Goal: Information Seeking & Learning: Compare options

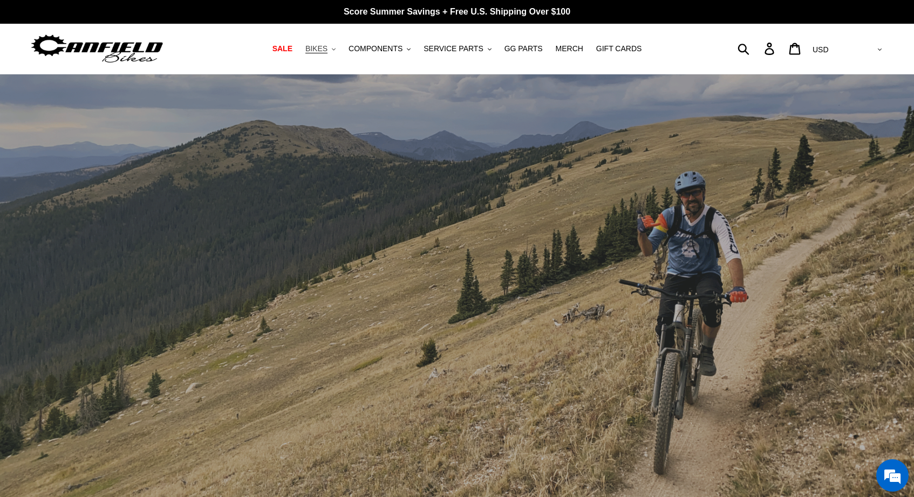
click at [335, 49] on icon ".cls-1{fill:#231f20}" at bounding box center [334, 49] width 4 height 4
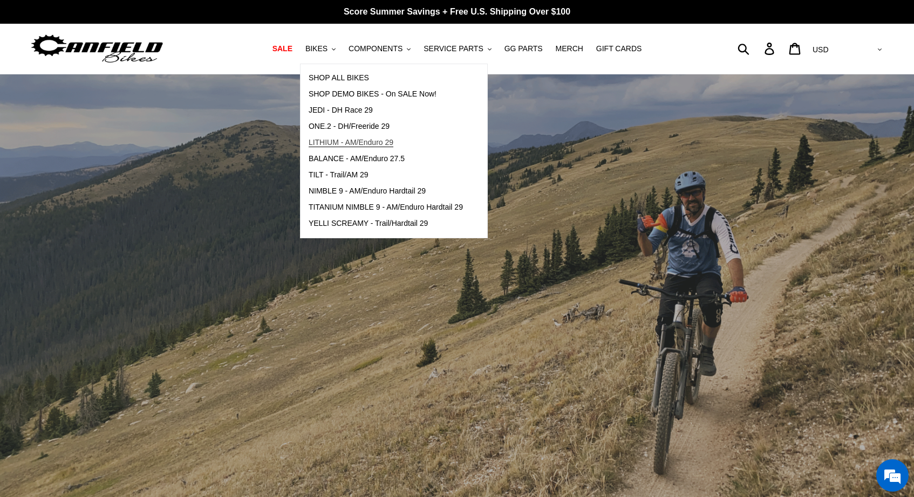
click at [352, 143] on span "LITHIUM - AM/Enduro 29" at bounding box center [351, 142] width 85 height 9
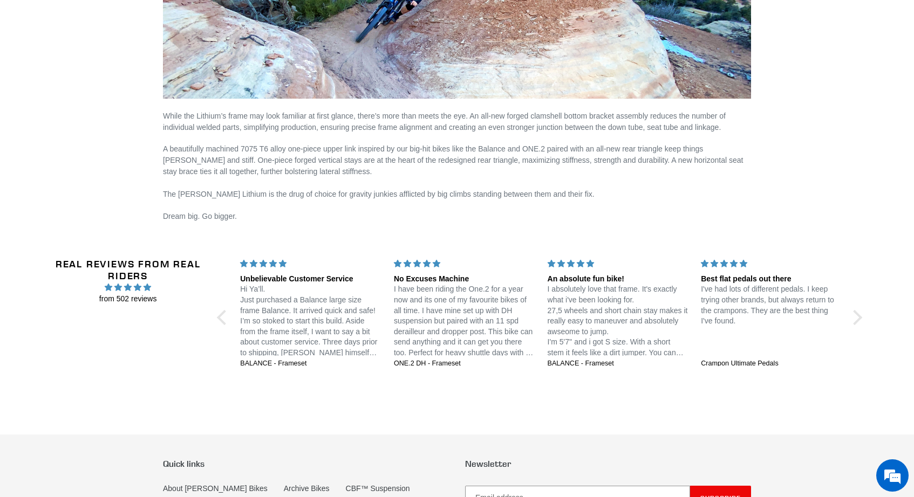
scroll to position [2027, 0]
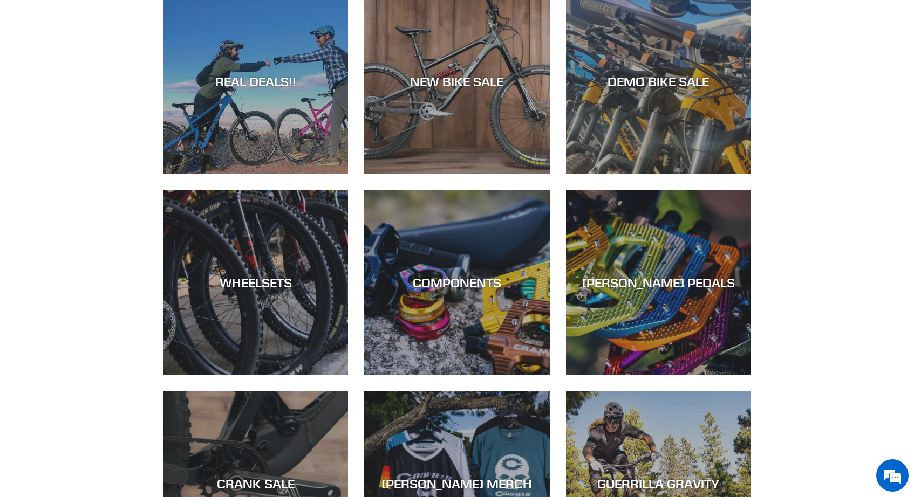
scroll to position [542, 0]
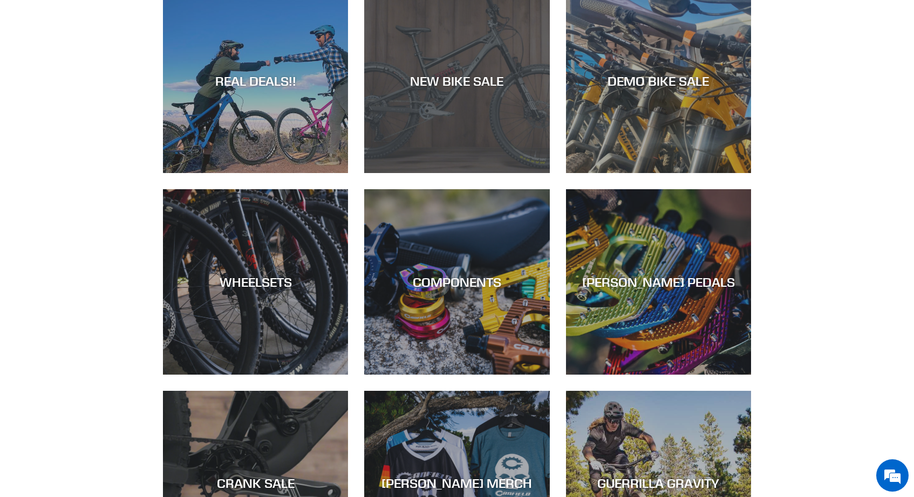
click at [455, 76] on div "NEW BIKE SALE" at bounding box center [456, 81] width 185 height 16
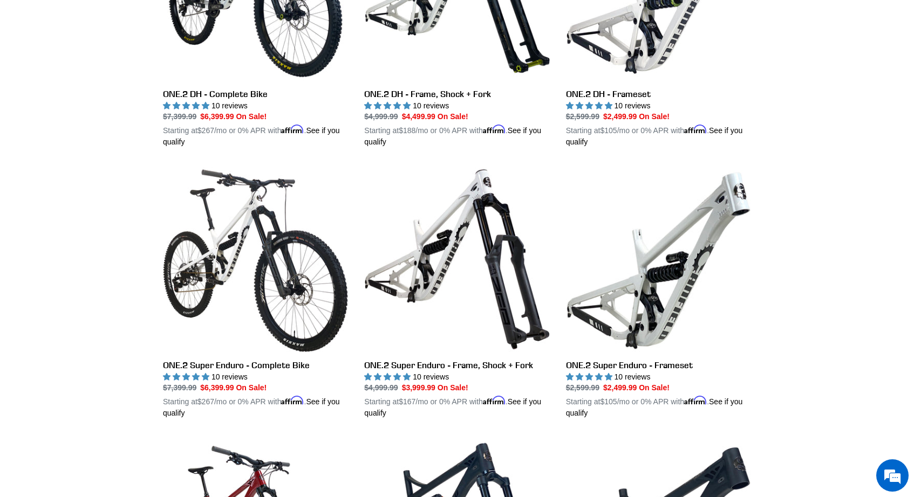
scroll to position [694, 0]
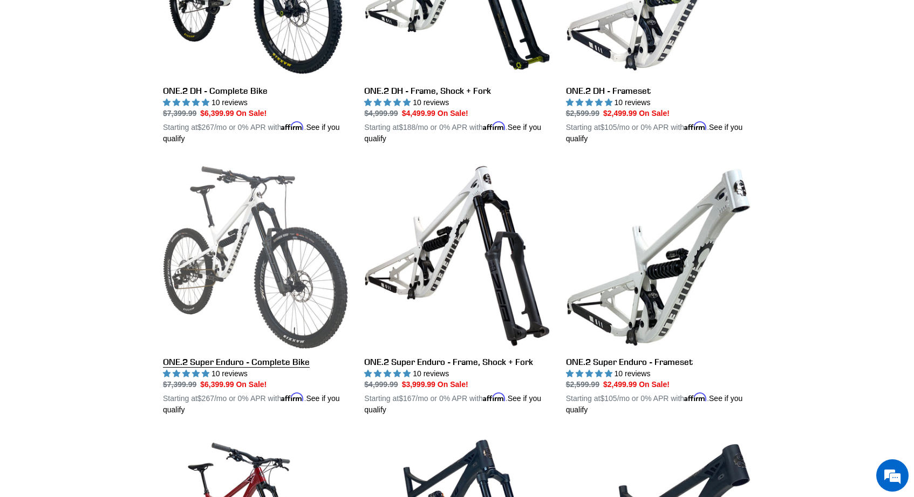
click at [257, 221] on link "ONE.2 Super Enduro - Complete Bike" at bounding box center [255, 289] width 185 height 252
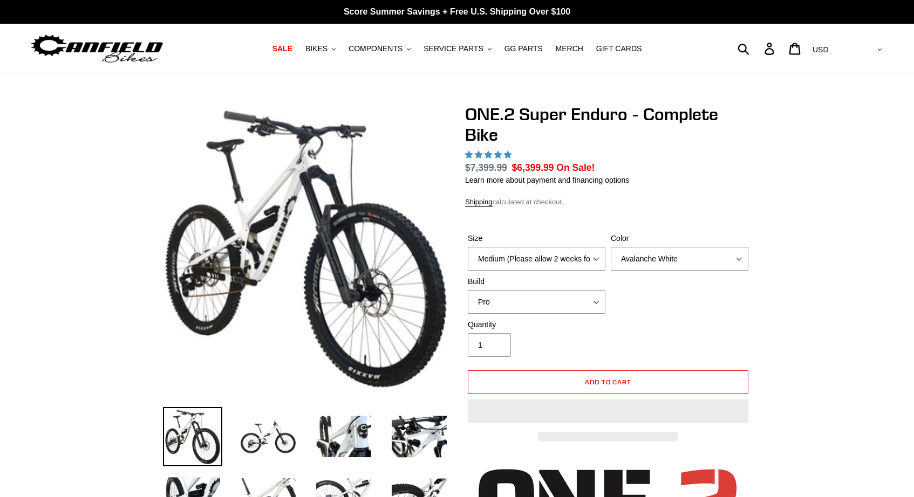
select select "highest-rating"
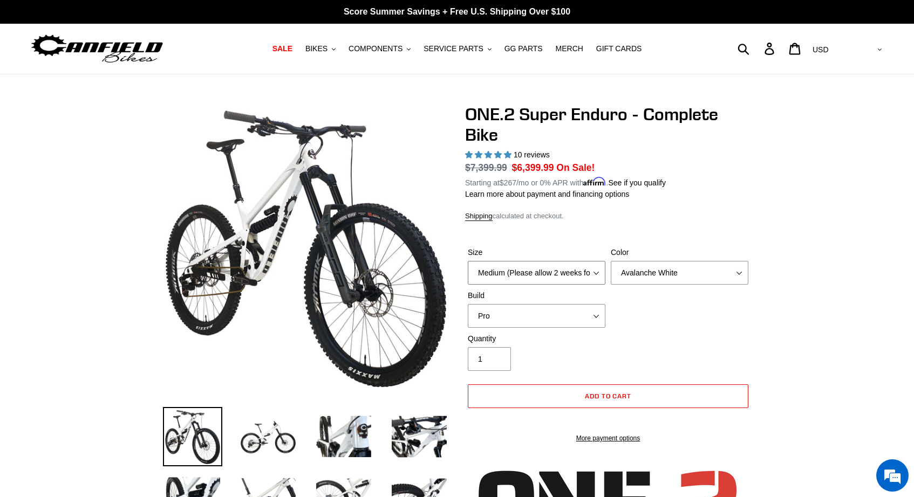
click at [509, 262] on select "Medium (Please allow 2 weeks for delivery) Large (Sold Out)" at bounding box center [537, 273] width 138 height 24
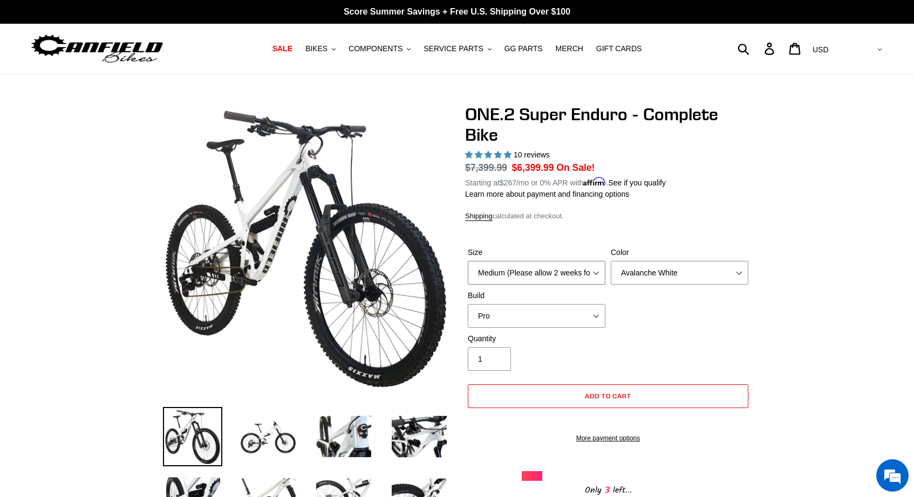
select select "Large (Sold Out)"
click at [468, 261] on select "Medium (Please allow 2 weeks for delivery) Large (Sold Out)" at bounding box center [537, 273] width 138 height 24
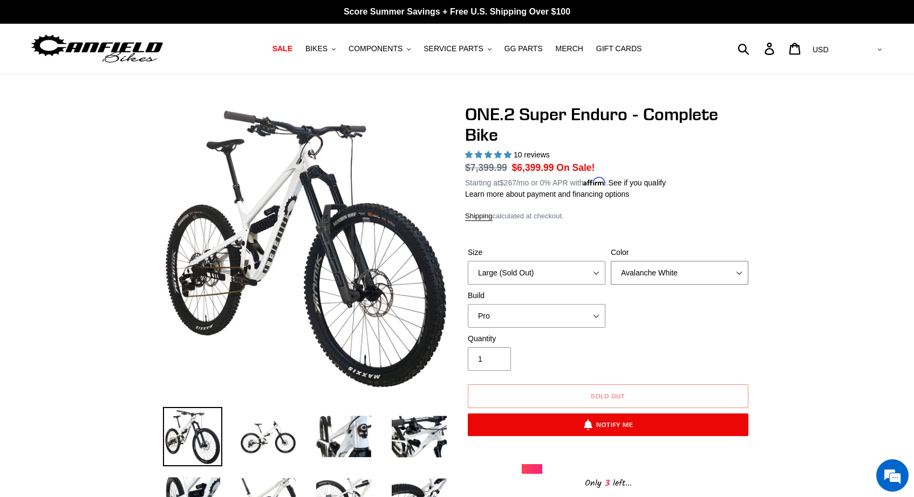
click at [679, 270] on select "Avalanche White Bentonite Grey" at bounding box center [680, 273] width 138 height 24
select select "Bentonite Grey"
click at [611, 261] on select "Avalanche White Bentonite Grey" at bounding box center [680, 273] width 138 height 24
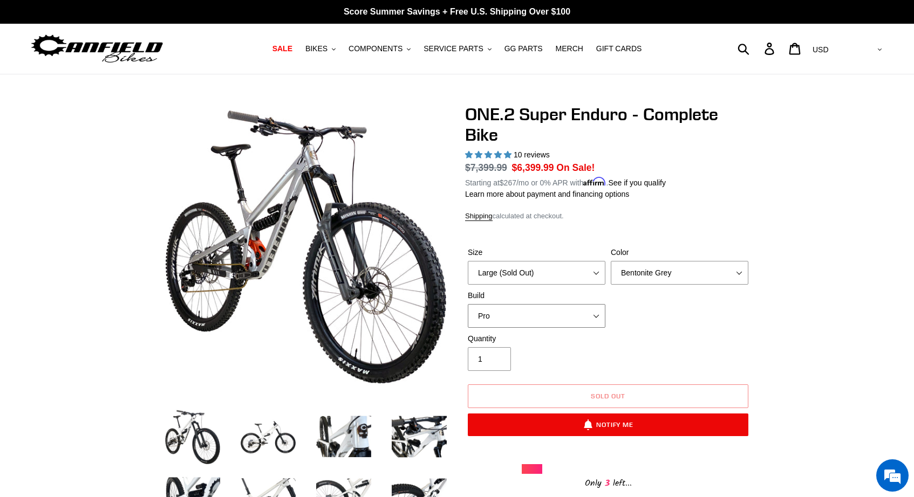
click at [600, 321] on select "Pro" at bounding box center [537, 316] width 138 height 24
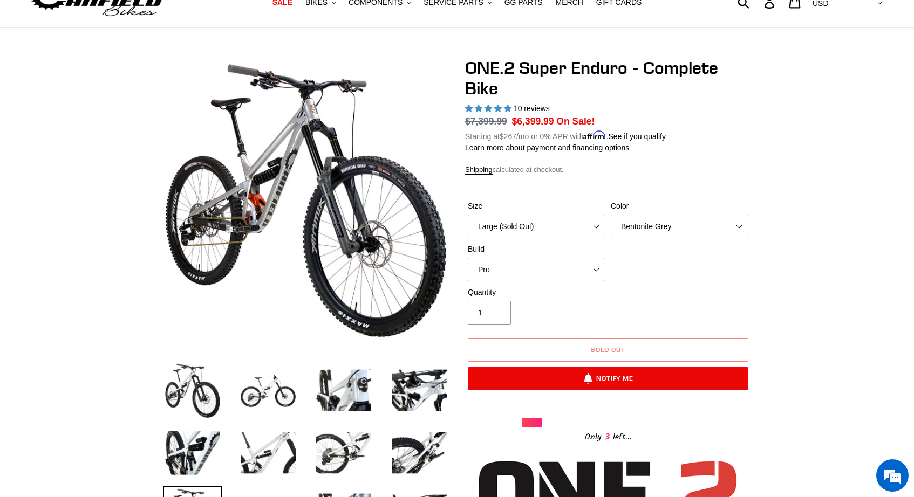
scroll to position [51, 0]
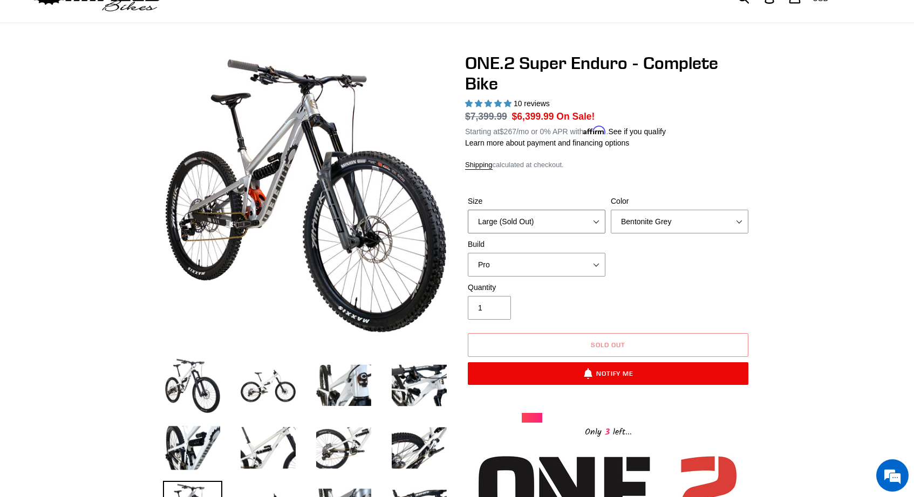
click at [599, 222] on select "Medium (Please allow 2 weeks for delivery) Large (Sold Out)" at bounding box center [537, 222] width 138 height 24
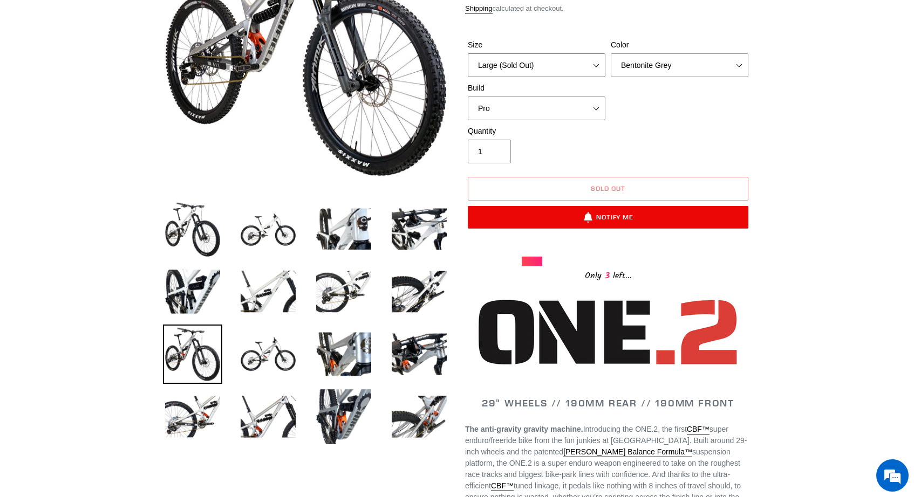
scroll to position [212, 0]
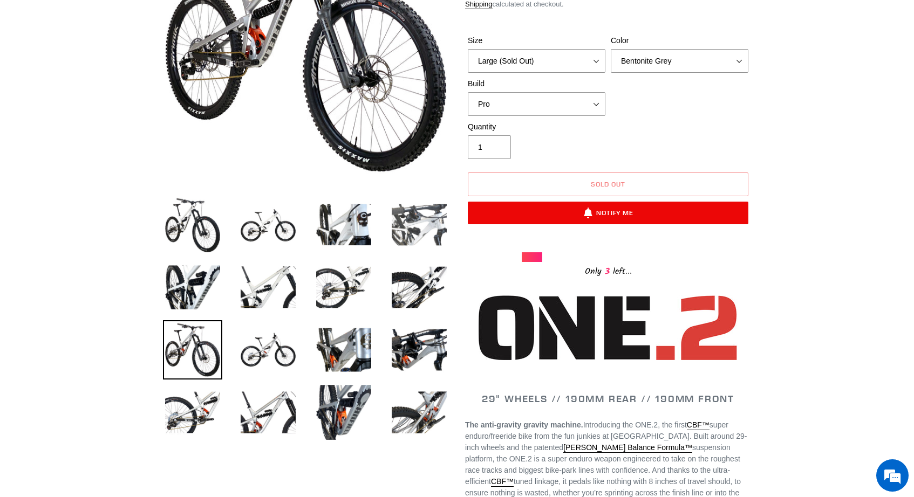
click at [426, 236] on img at bounding box center [418, 224] width 59 height 59
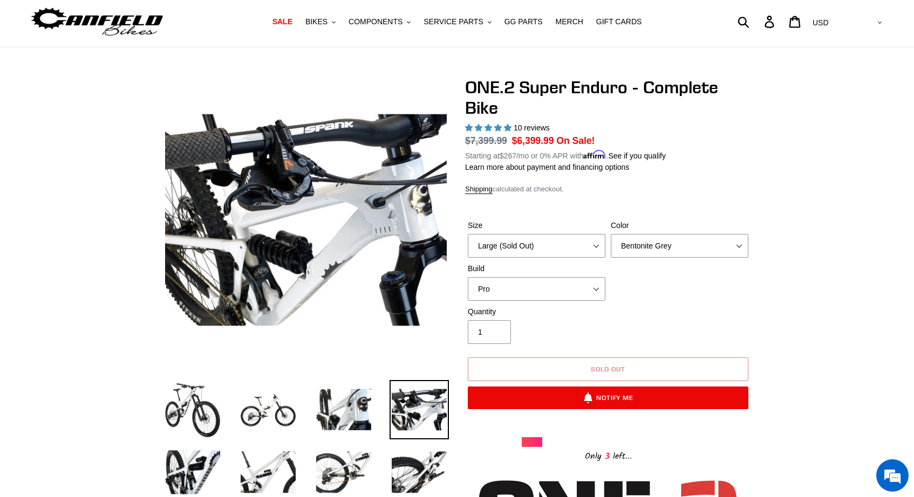
scroll to position [25, 0]
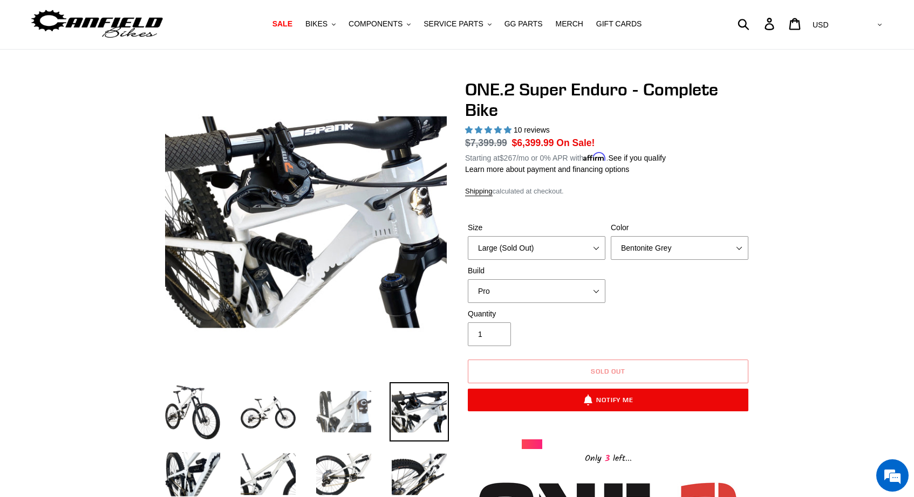
click at [348, 416] on img at bounding box center [343, 411] width 59 height 59
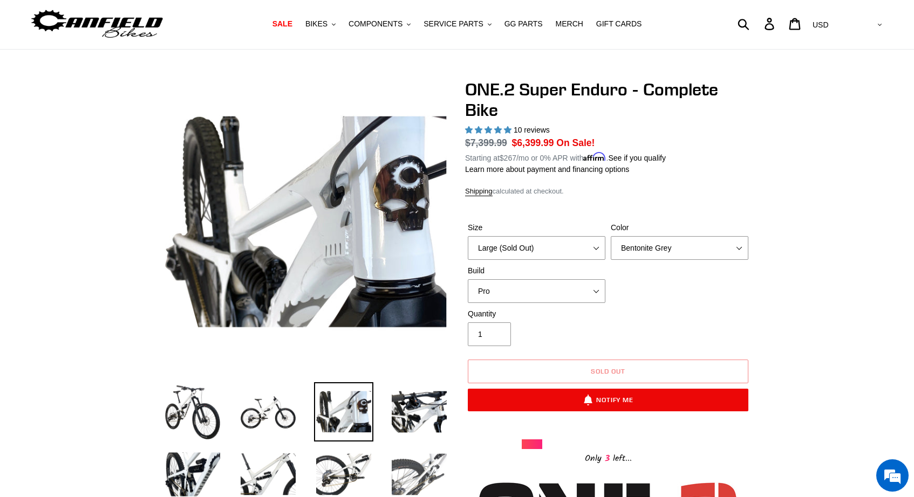
click at [411, 460] on img at bounding box center [418, 474] width 59 height 59
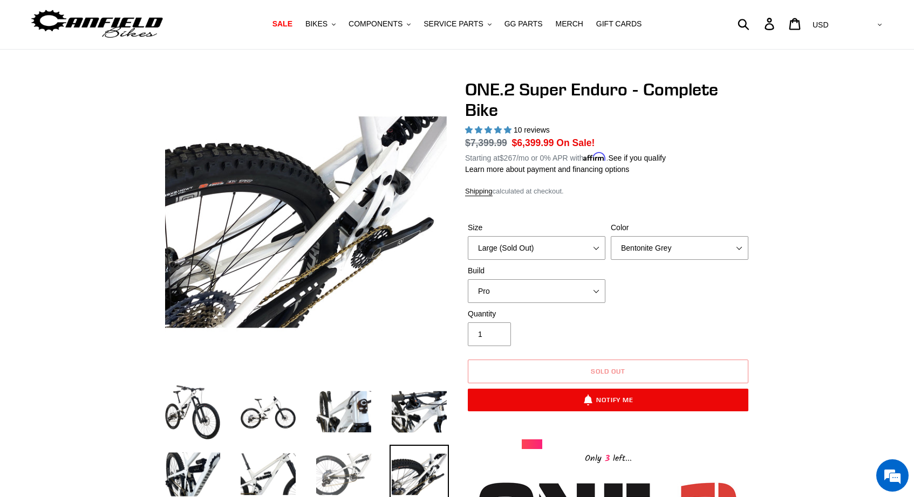
click at [347, 461] on img at bounding box center [343, 474] width 59 height 59
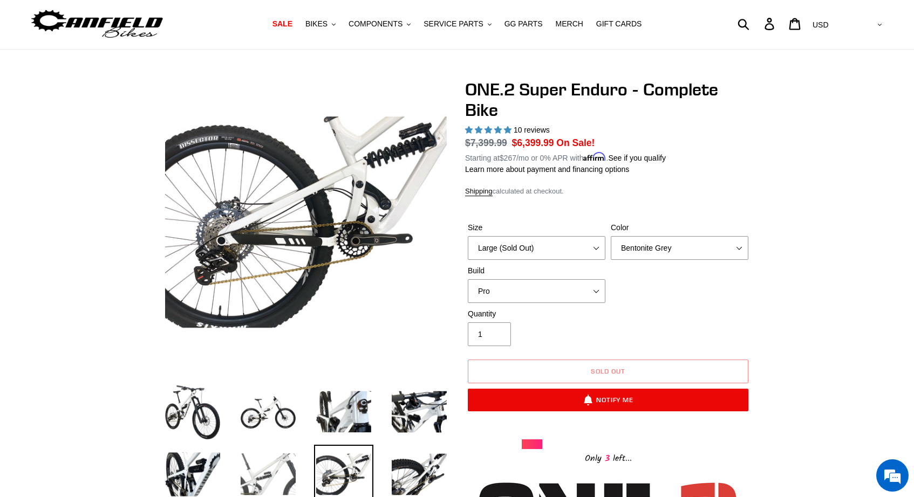
click at [277, 469] on img at bounding box center [267, 474] width 59 height 59
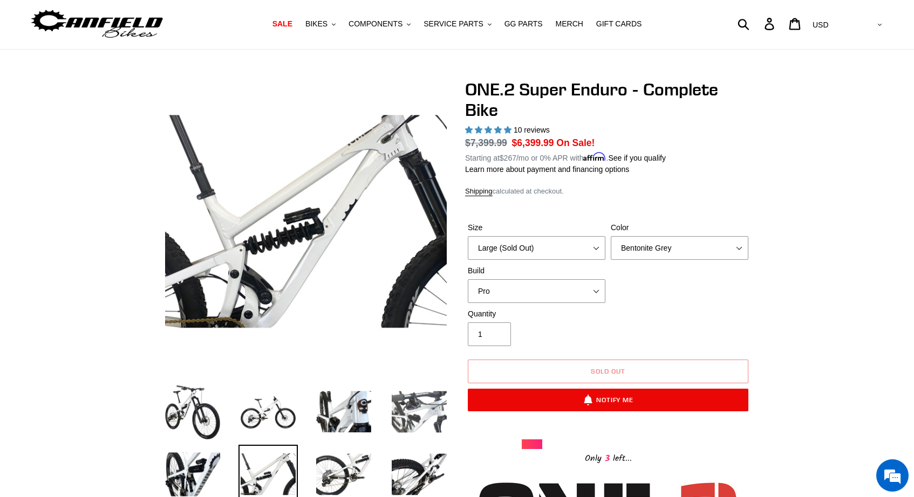
click at [425, 422] on img at bounding box center [418, 411] width 59 height 59
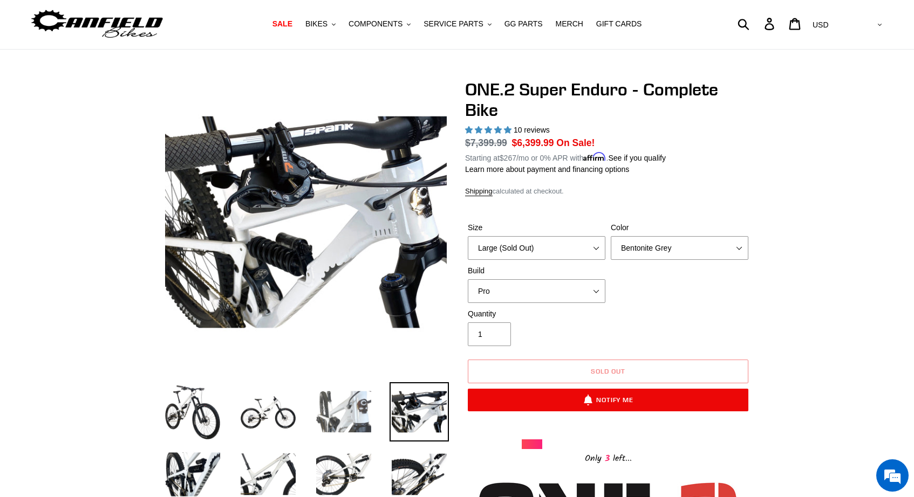
click at [363, 415] on img at bounding box center [343, 411] width 59 height 59
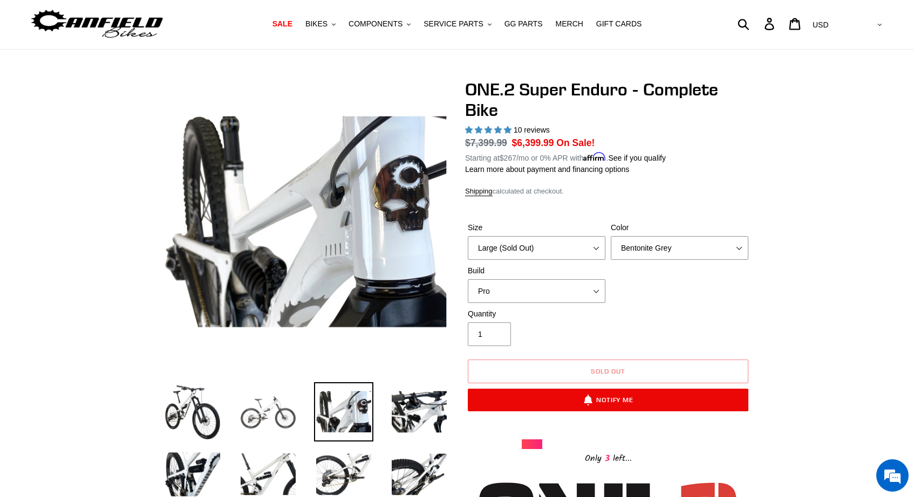
click at [269, 419] on img at bounding box center [267, 411] width 59 height 59
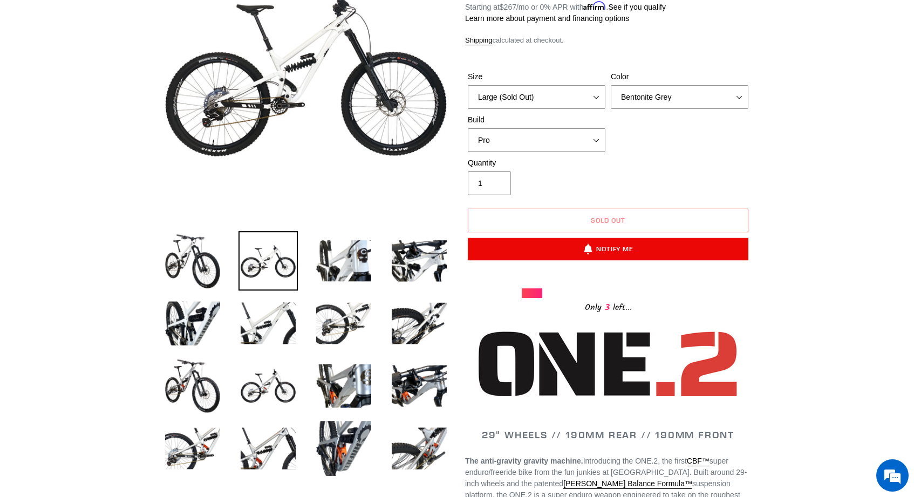
scroll to position [0, 0]
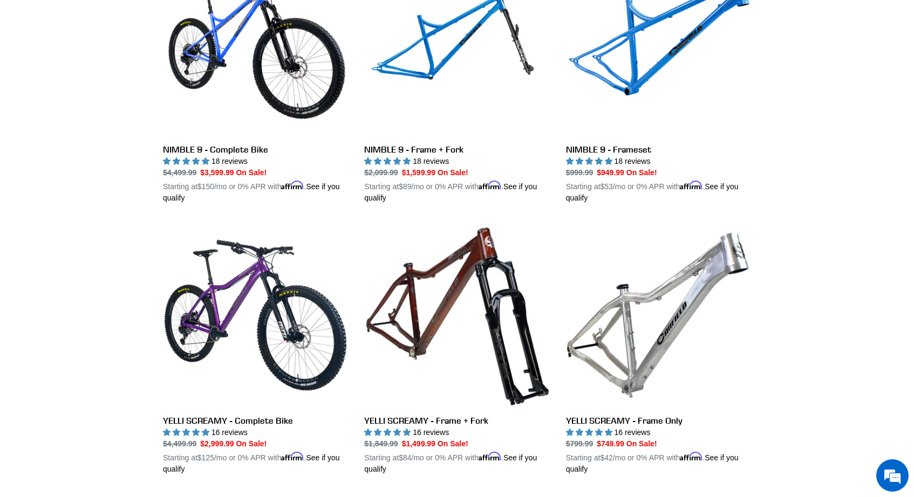
scroll to position [1719, 0]
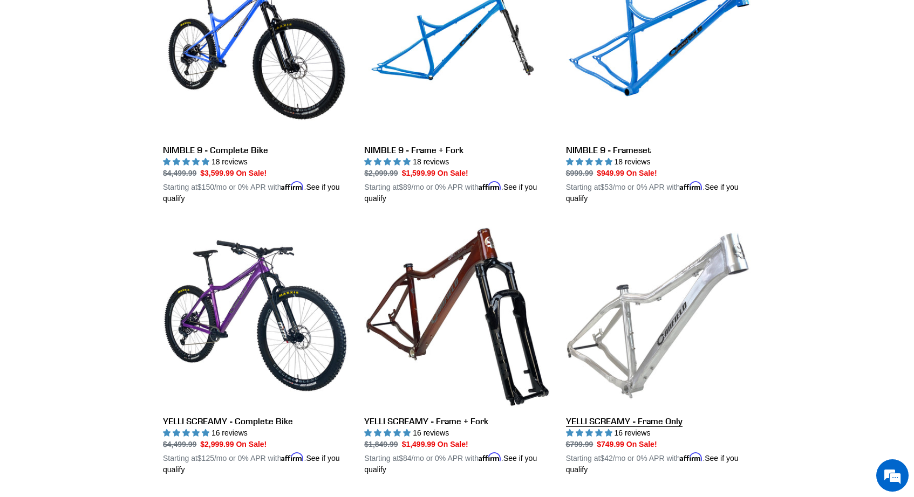
click at [665, 296] on link "YELLI SCREAMY - Frame Only" at bounding box center [658, 349] width 185 height 252
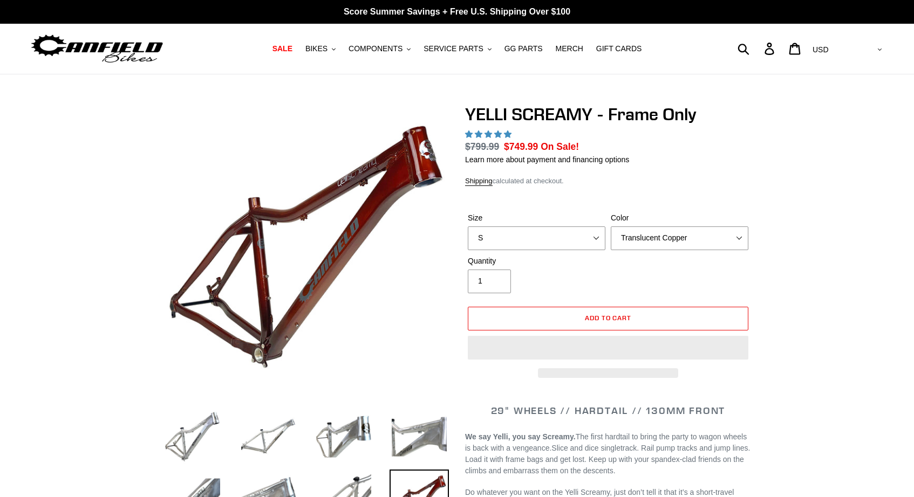
select select "highest-rating"
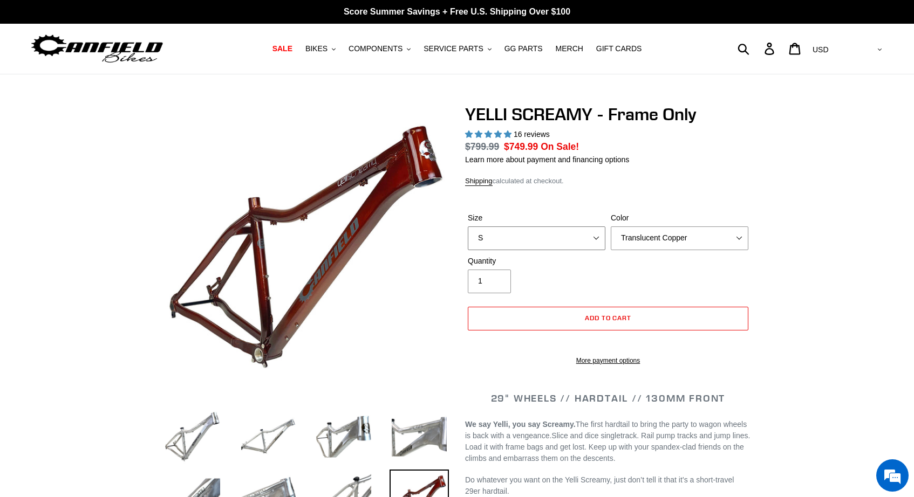
click at [598, 241] on select "S M L XL" at bounding box center [537, 239] width 138 height 24
select select "L"
click at [468, 227] on select "S M L XL" at bounding box center [537, 239] width 138 height 24
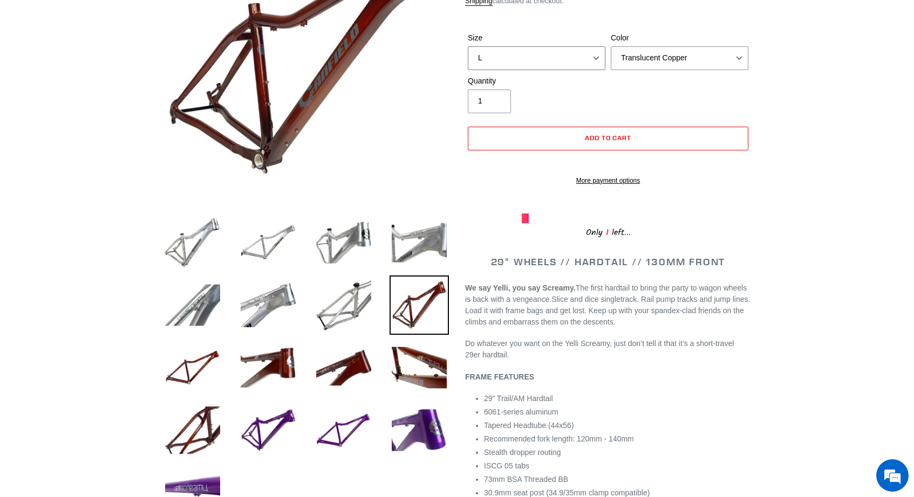
scroll to position [197, 0]
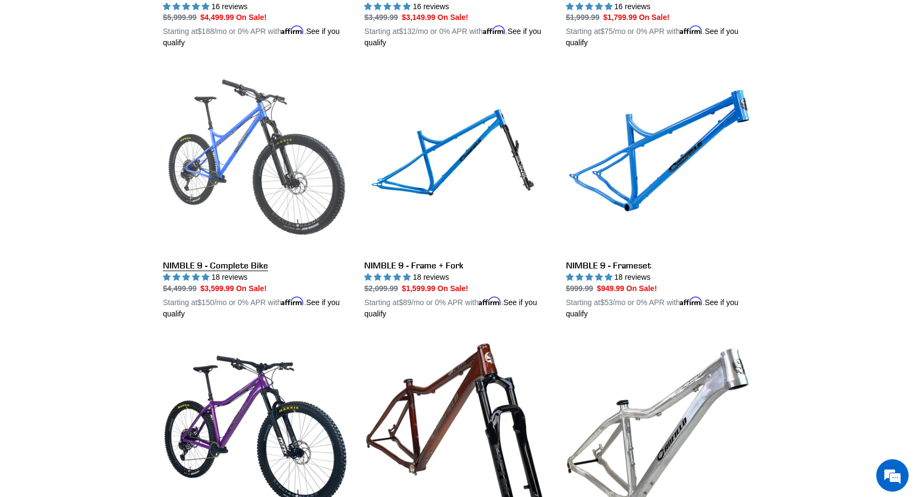
click at [281, 145] on link "NIMBLE 9 - Complete Bike" at bounding box center [255, 193] width 185 height 252
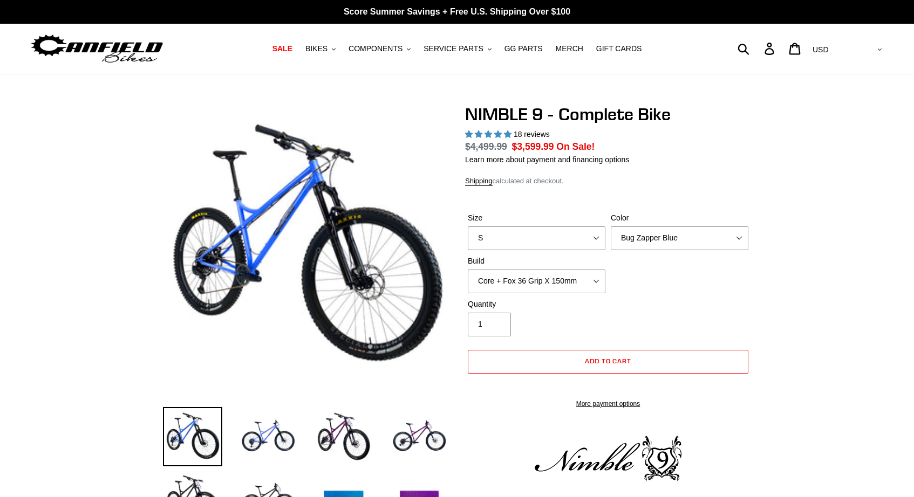
select select "highest-rating"
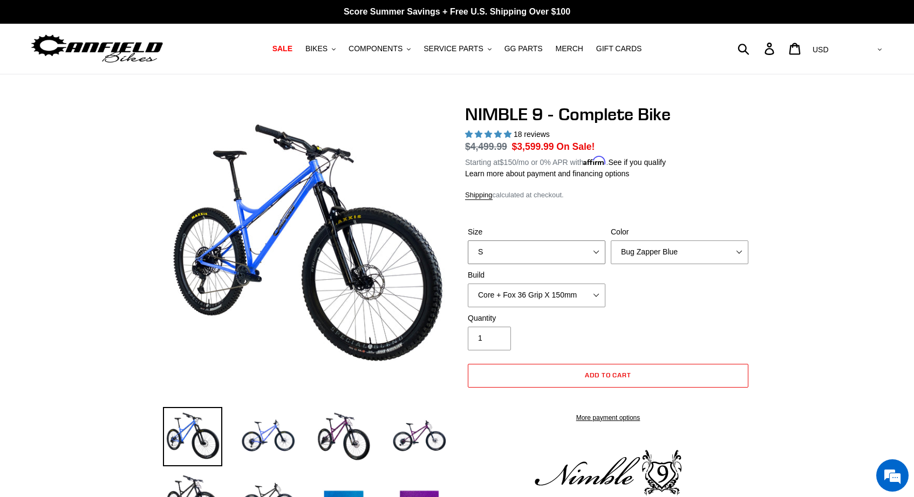
click at [531, 255] on select "S M L XL" at bounding box center [537, 253] width 138 height 24
select select "L"
click at [468, 241] on select "S M L XL" at bounding box center [537, 253] width 138 height 24
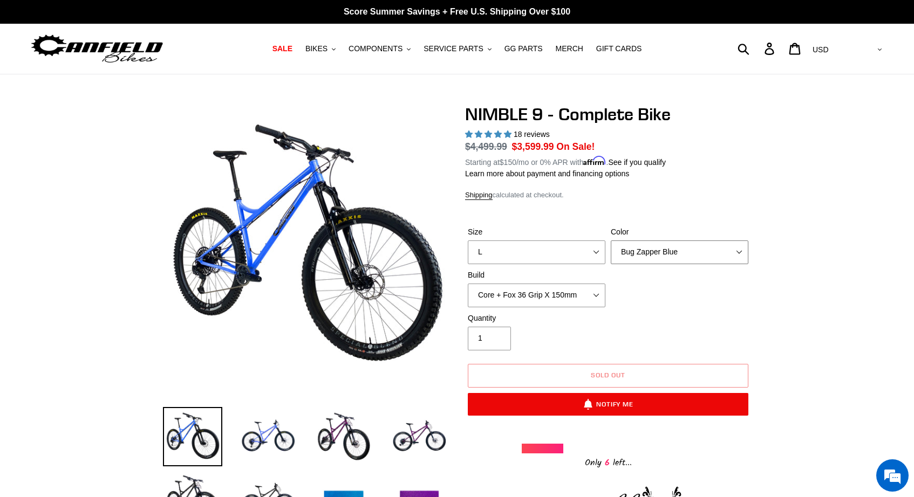
click at [686, 246] on select "Bug Zapper Blue Purple Haze - Sold Out Galaxy Black" at bounding box center [680, 253] width 138 height 24
click at [611, 241] on select "Bug Zapper Blue Purple Haze - Sold Out Galaxy Black" at bounding box center [680, 253] width 138 height 24
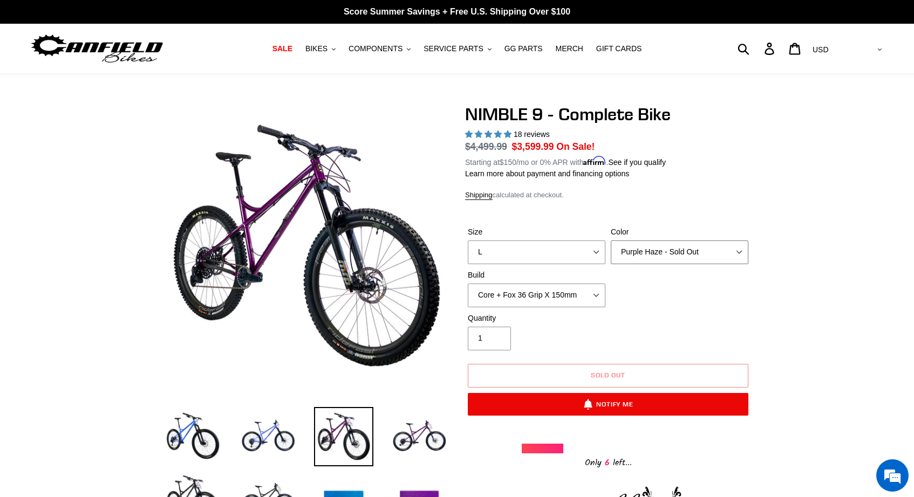
click at [687, 256] on select "Bug Zapper Blue Purple Haze - Sold Out Galaxy Black" at bounding box center [680, 253] width 138 height 24
select select "Galaxy Black"
click at [611, 241] on select "Bug Zapper Blue Purple Haze - Sold Out Galaxy Black" at bounding box center [680, 253] width 138 height 24
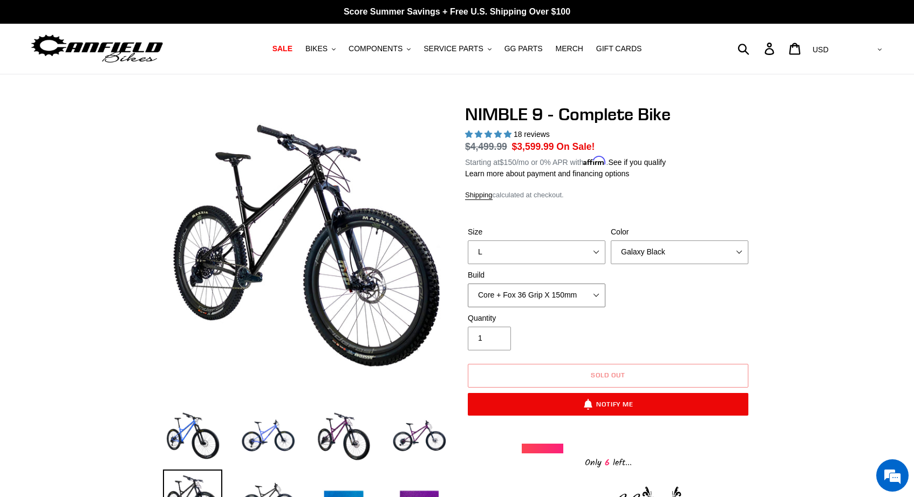
click at [594, 299] on select "Core + Fox 36 Grip X 150mm Pro + Fox 36 Grip X 150mm Core + RockShox Lyrik Ulti…" at bounding box center [537, 296] width 138 height 24
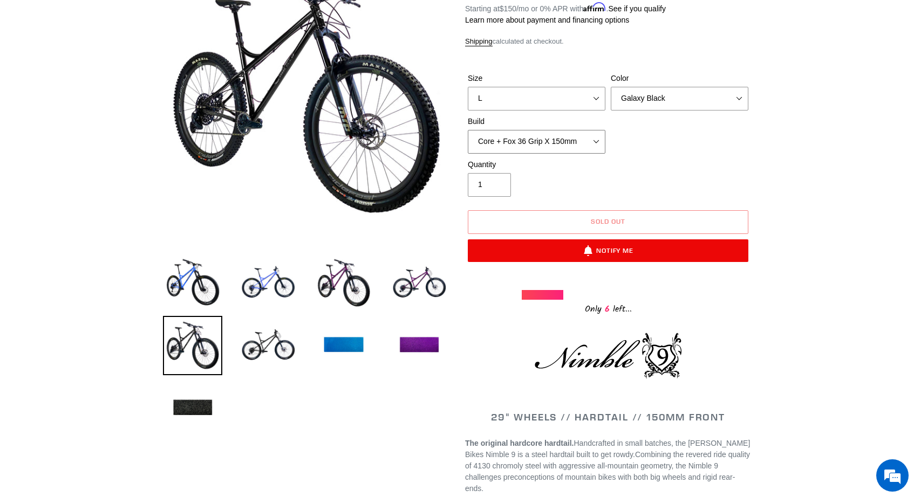
scroll to position [156, 0]
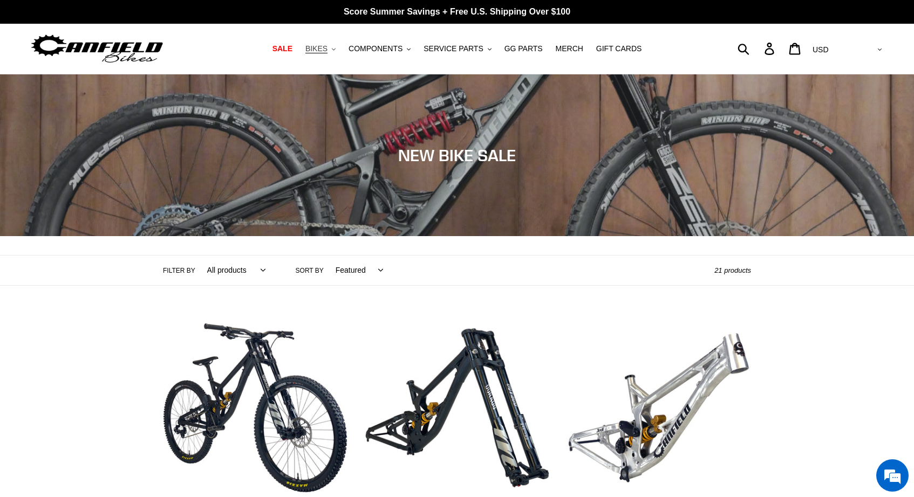
click at [334, 47] on button "BIKES .cls-1{fill:#231f20}" at bounding box center [320, 49] width 41 height 15
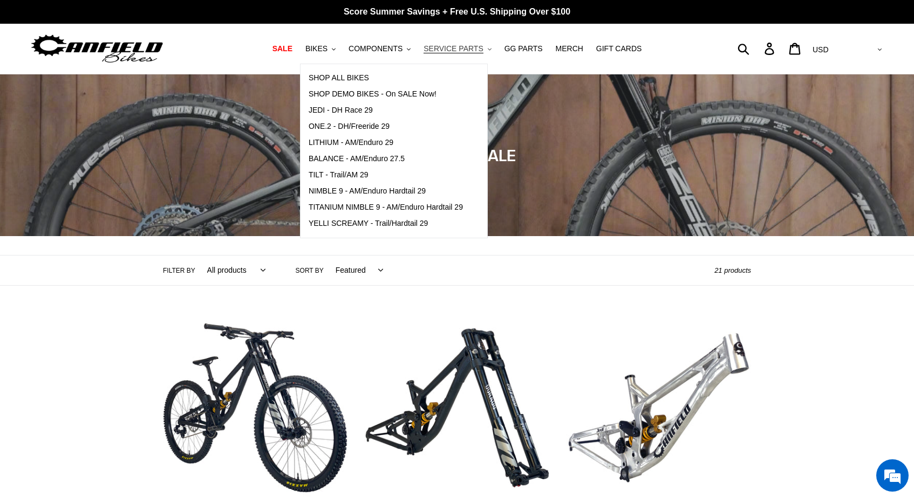
click at [482, 49] on button "SERVICE PARTS .cls-1{fill:#231f20}" at bounding box center [457, 49] width 78 height 15
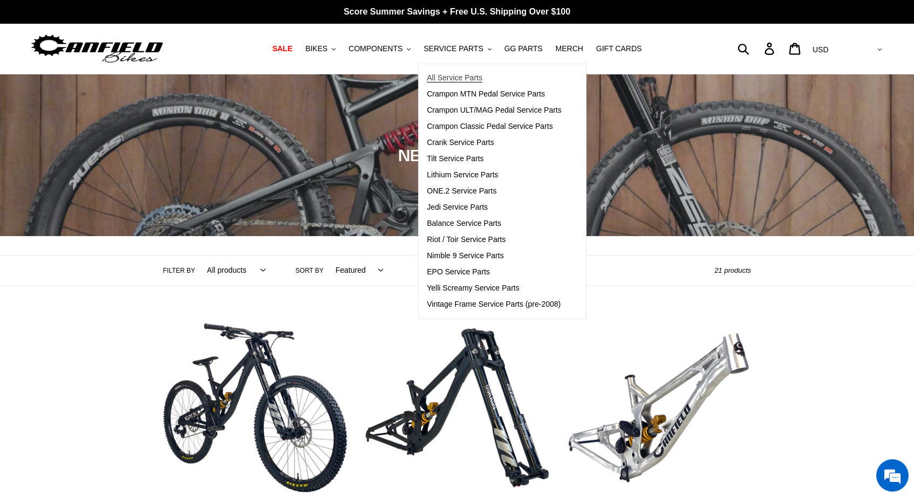
click at [463, 77] on span "All Service Parts" at bounding box center [455, 77] width 56 height 9
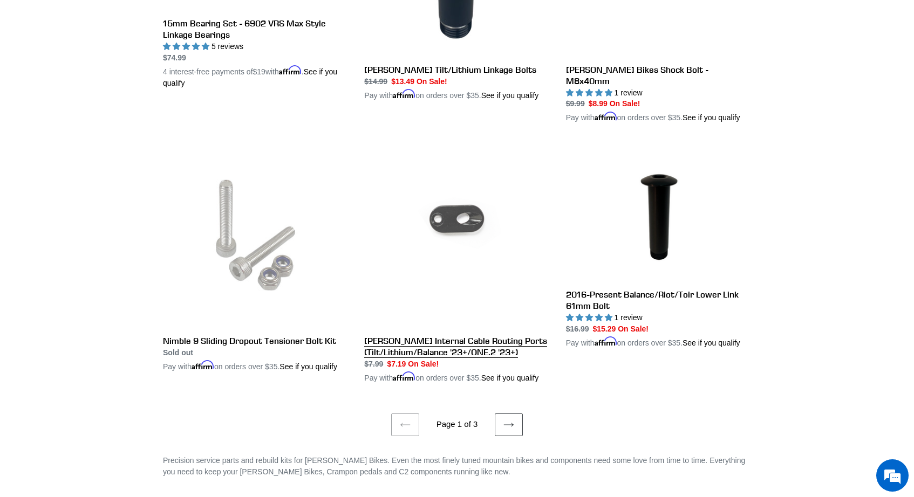
scroll to position [2025, 0]
click at [512, 431] on icon at bounding box center [508, 426] width 11 height 11
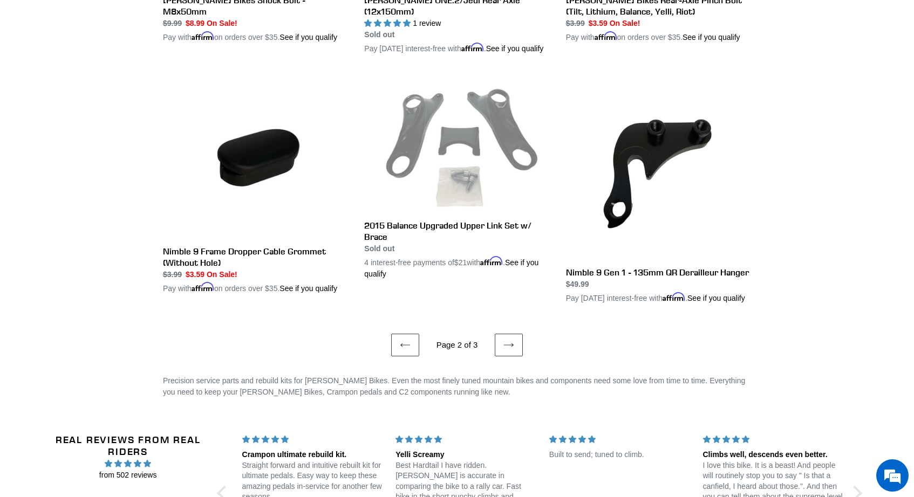
scroll to position [2030, 0]
click at [505, 350] on icon at bounding box center [508, 344] width 11 height 11
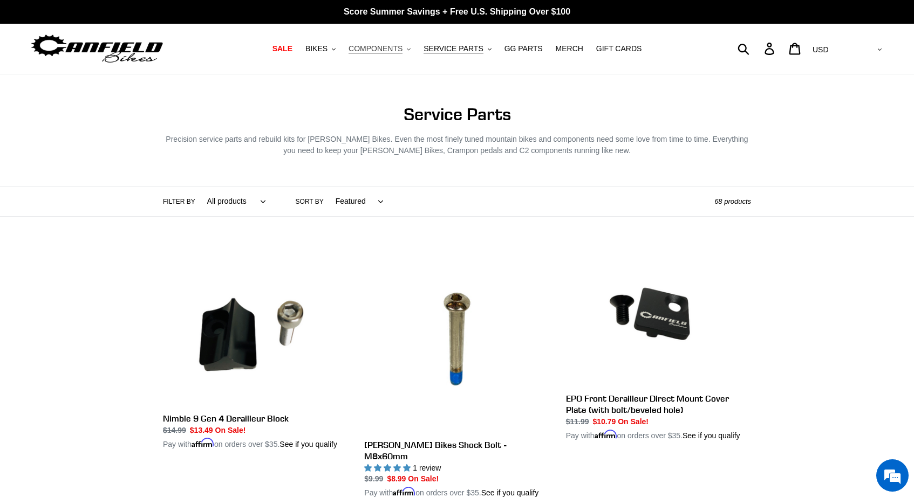
click at [408, 49] on button "COMPONENTS .cls-1{fill:#231f20}" at bounding box center [379, 49] width 73 height 15
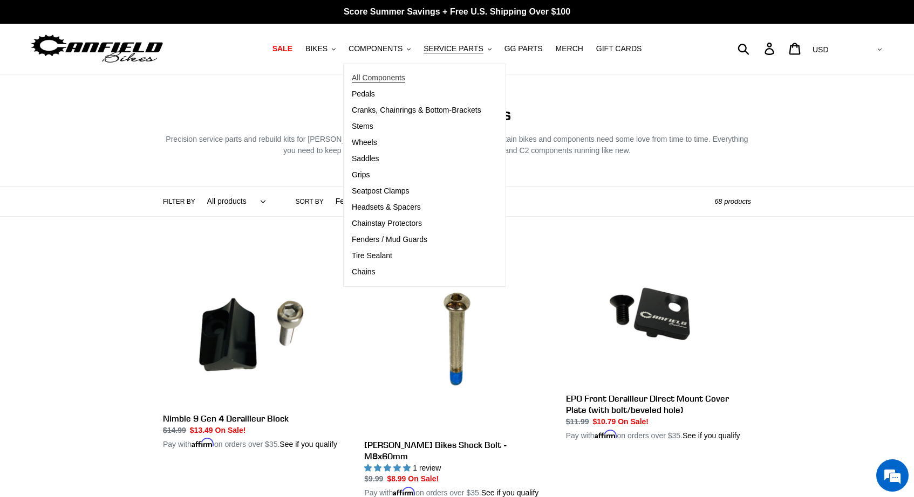
click at [393, 74] on span "All Components" at bounding box center [378, 77] width 53 height 9
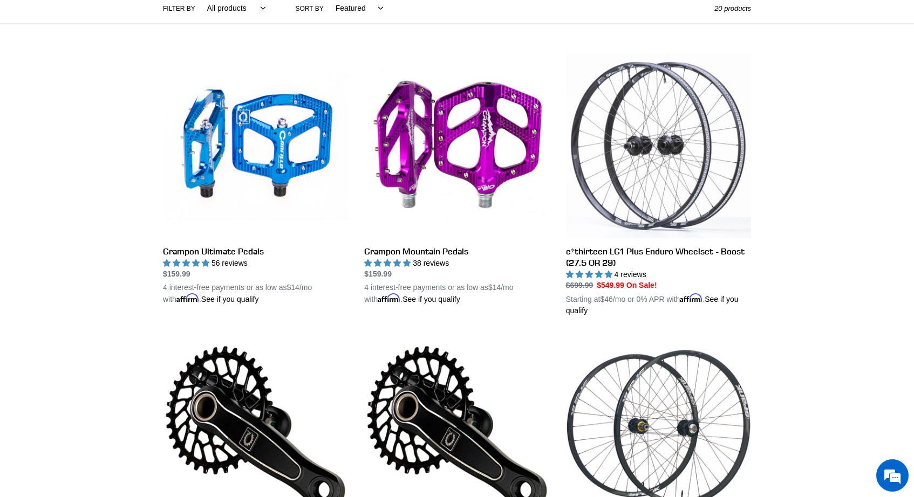
scroll to position [268, 0]
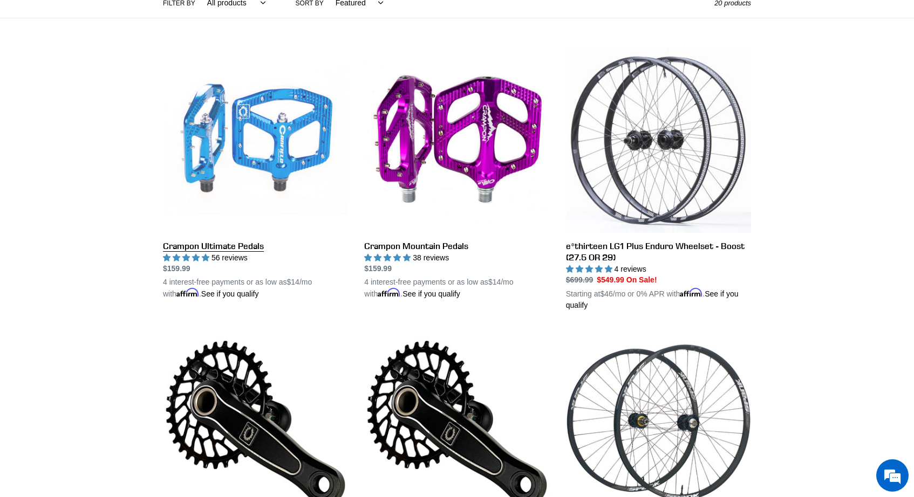
click at [253, 245] on link "Crampon Ultimate Pedals" at bounding box center [255, 174] width 185 height 252
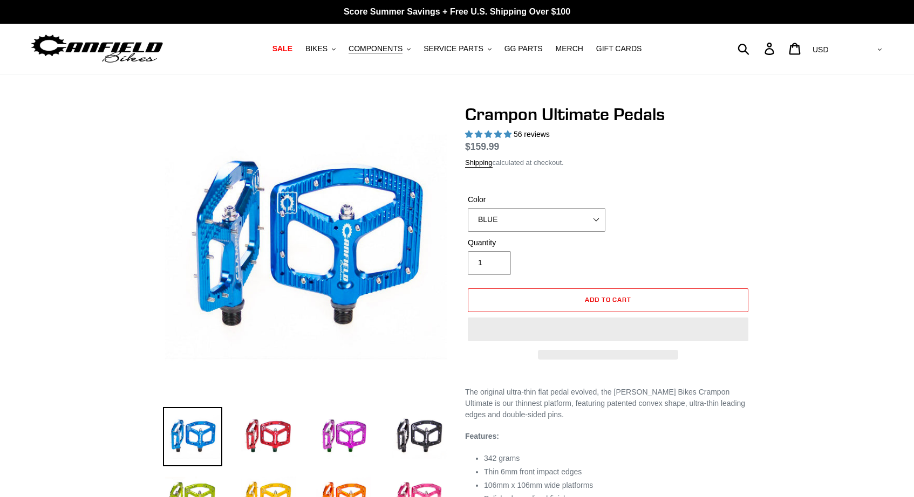
select select "highest-rating"
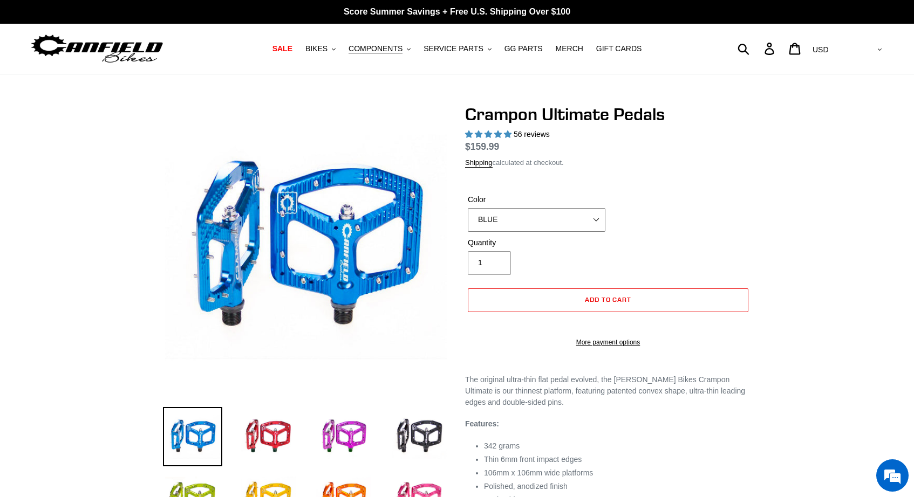
click at [518, 220] on select "BLUE RED PURPLE STEALTH BRONZE GREY [GEOGRAPHIC_DATA] BLACK POLISHED [GEOGRAPHI…" at bounding box center [537, 220] width 138 height 24
click at [468, 221] on select "BLUE RED PURPLE STEALTH BRONZE GREY [GEOGRAPHIC_DATA] BLACK POLISHED [GEOGRAPHI…" at bounding box center [537, 220] width 138 height 24
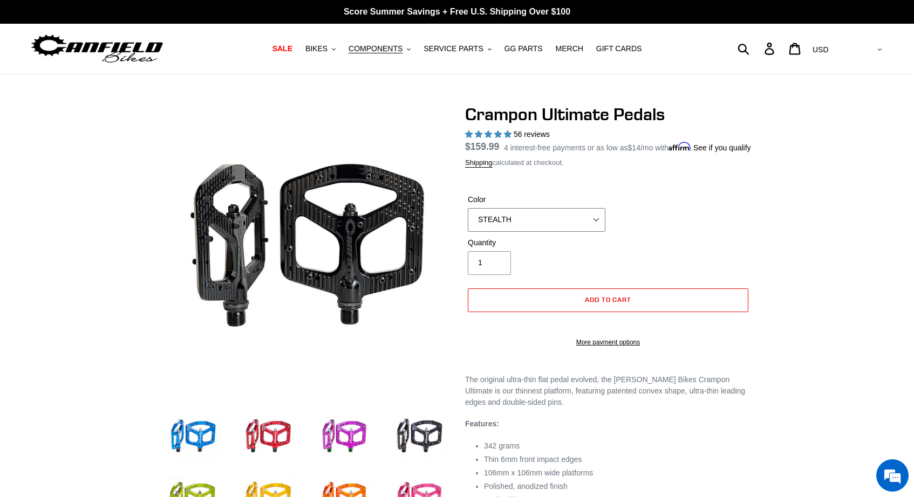
click at [527, 232] on select "BLUE RED PURPLE STEALTH BRONZE GREY [GEOGRAPHIC_DATA] BLACK POLISHED [GEOGRAPHI…" at bounding box center [537, 220] width 138 height 24
click at [468, 221] on select "BLUE RED PURPLE STEALTH BRONZE GREY [GEOGRAPHIC_DATA] BLACK POLISHED [GEOGRAPHI…" at bounding box center [537, 220] width 138 height 24
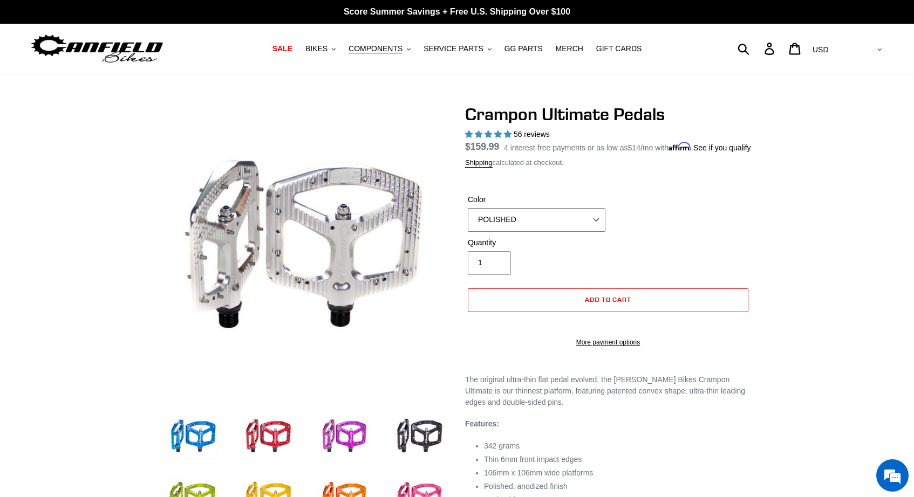
click at [547, 232] on select "BLUE RED PURPLE STEALTH BRONZE GREY [GEOGRAPHIC_DATA] BLACK POLISHED [GEOGRAPHI…" at bounding box center [537, 220] width 138 height 24
click at [468, 221] on select "BLUE RED PURPLE STEALTH BRONZE GREY [GEOGRAPHIC_DATA] BLACK POLISHED [GEOGRAPHI…" at bounding box center [537, 220] width 138 height 24
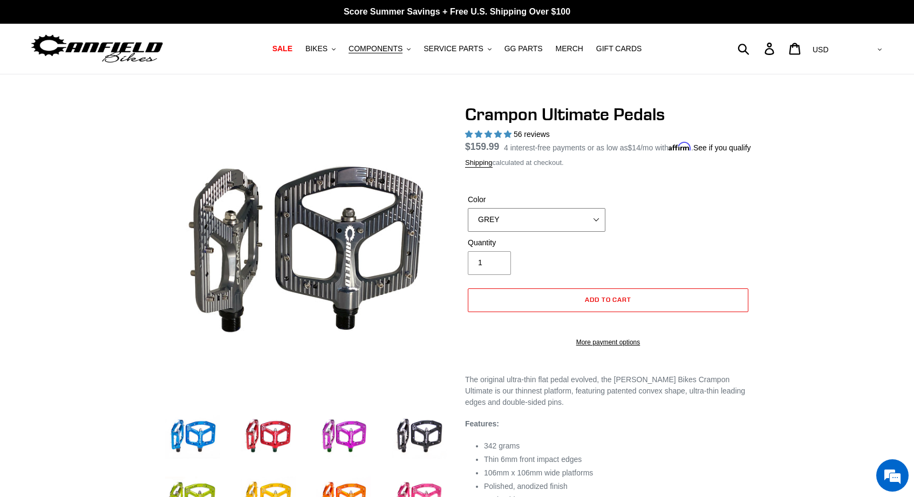
click at [550, 232] on select "BLUE RED PURPLE STEALTH BRONZE GREY [GEOGRAPHIC_DATA] BLACK POLISHED [GEOGRAPHI…" at bounding box center [537, 220] width 138 height 24
click at [468, 221] on select "BLUE RED PURPLE STEALTH BRONZE GREY [GEOGRAPHIC_DATA] BLACK POLISHED [GEOGRAPHI…" at bounding box center [537, 220] width 138 height 24
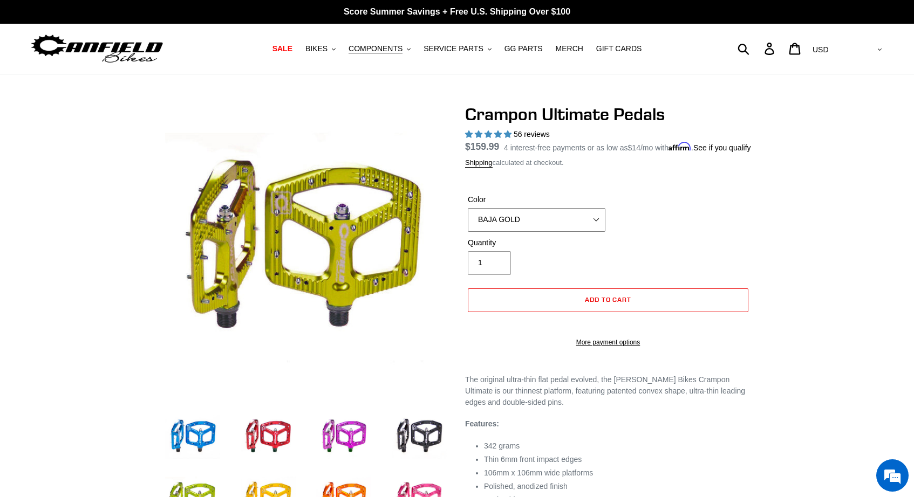
click at [554, 230] on select "BLUE RED PURPLE STEALTH BRONZE GREY [GEOGRAPHIC_DATA] BLACK POLISHED [GEOGRAPHI…" at bounding box center [537, 220] width 138 height 24
select select "POLISHED"
click at [468, 221] on select "BLUE RED PURPLE STEALTH BRONZE GREY [GEOGRAPHIC_DATA] BLACK POLISHED [GEOGRAPHI…" at bounding box center [537, 220] width 138 height 24
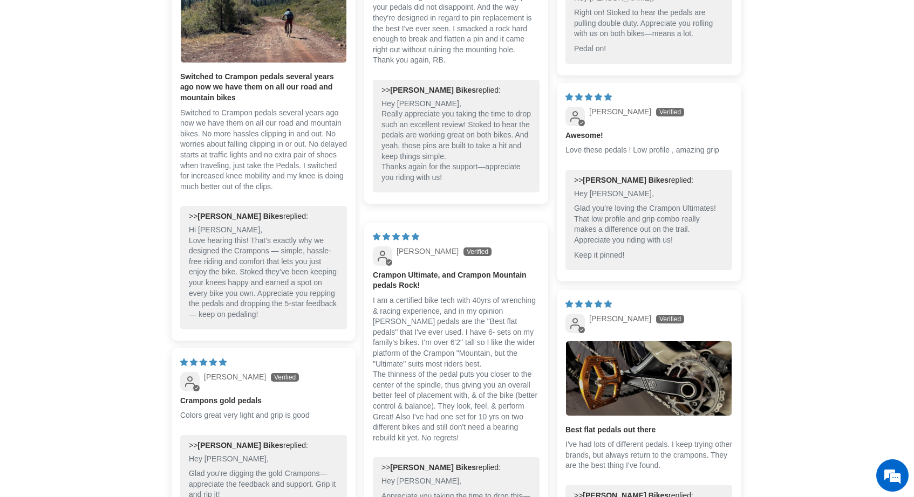
scroll to position [1049, 0]
